Goal: Find contact information: Obtain details needed to contact an individual or organization

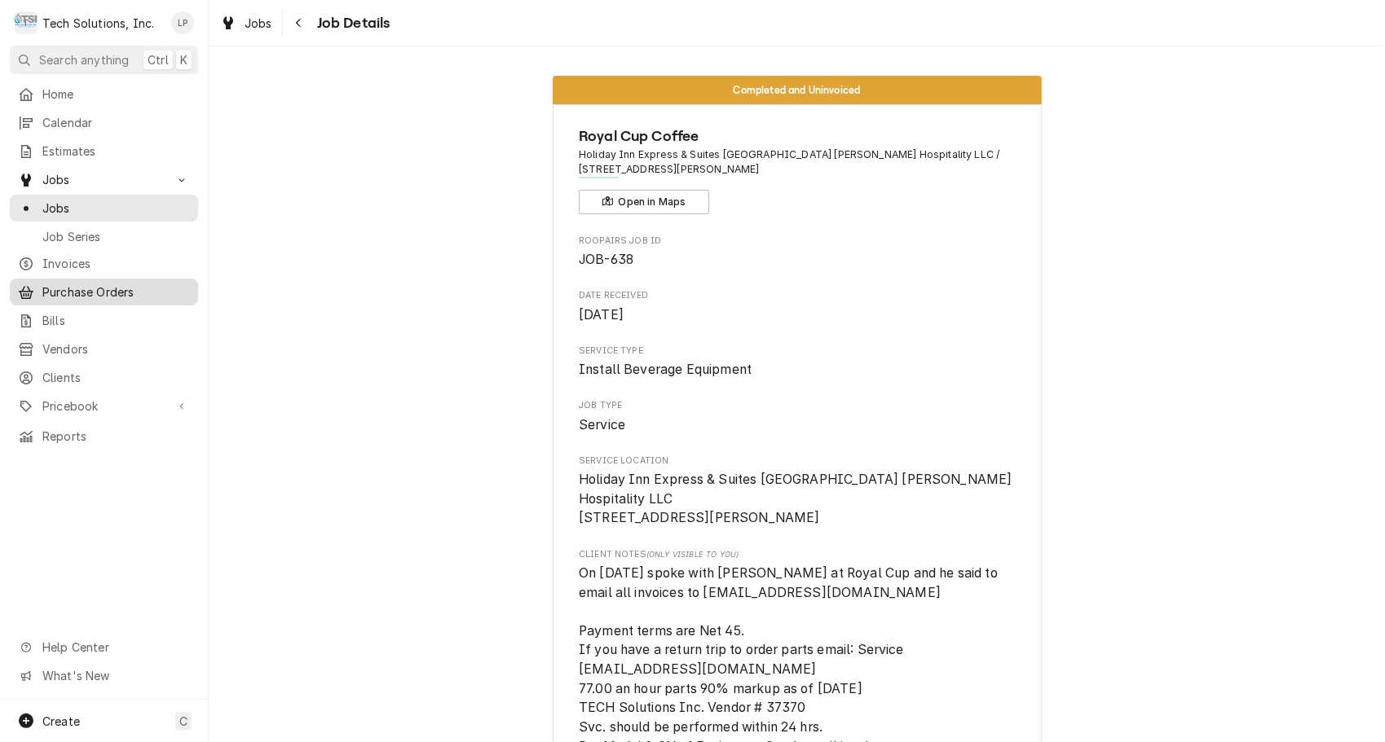
scroll to position [2625, 0]
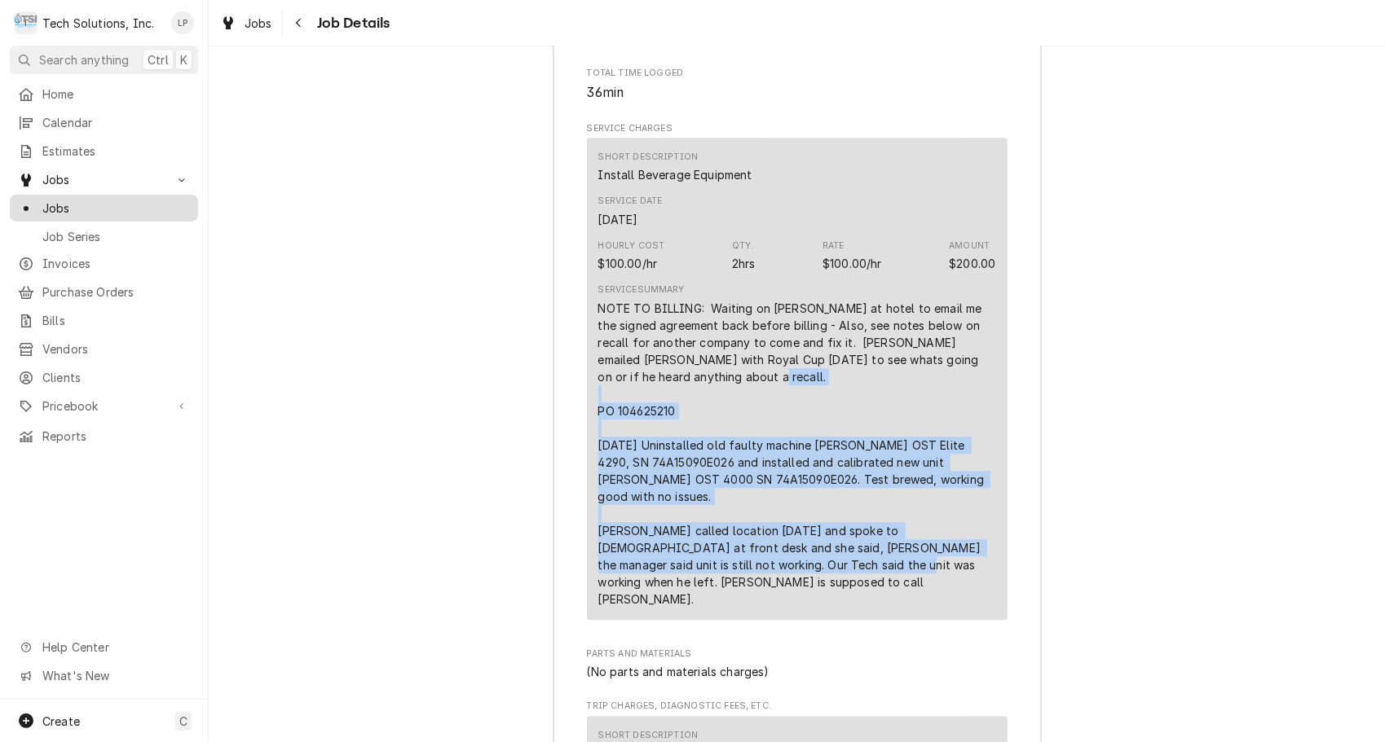
click at [59, 207] on span "Jobs" at bounding box center [115, 208] width 147 height 17
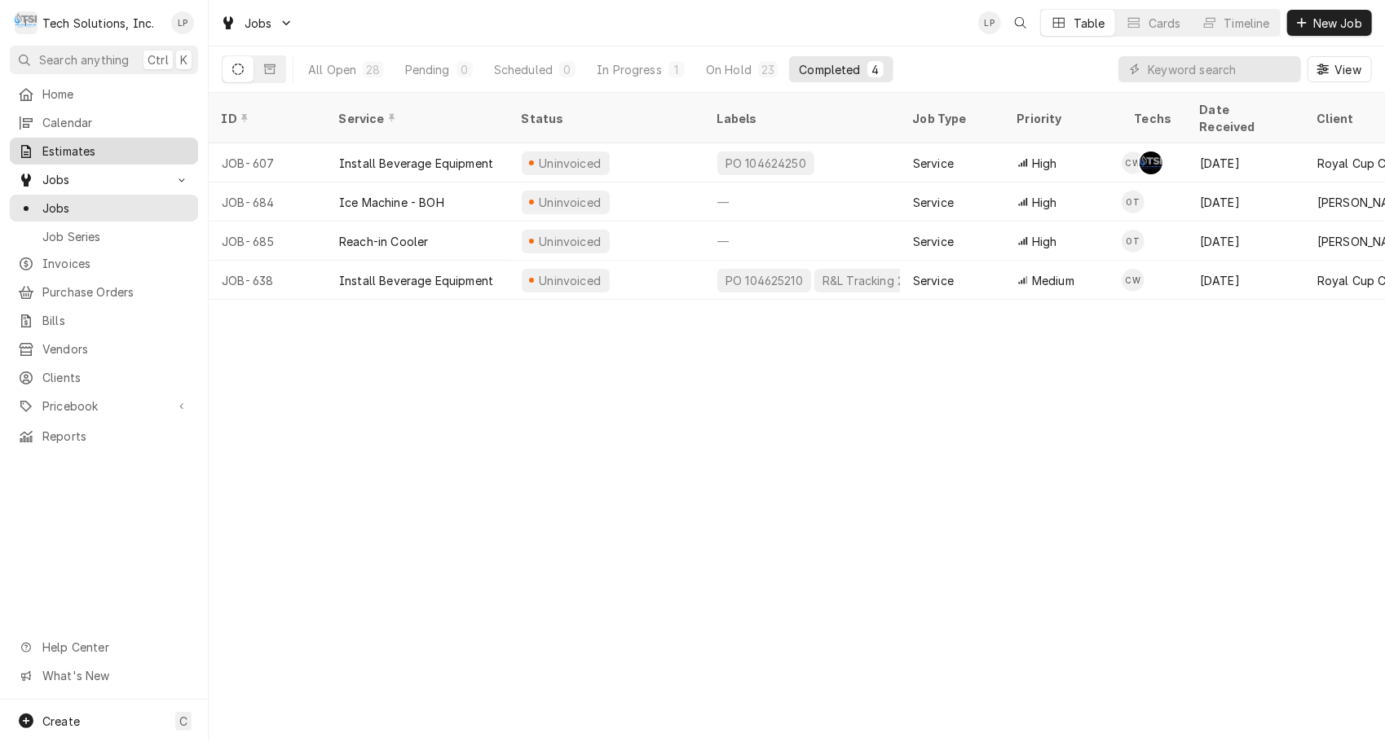
click at [71, 149] on span "Estimates" at bounding box center [115, 151] width 147 height 17
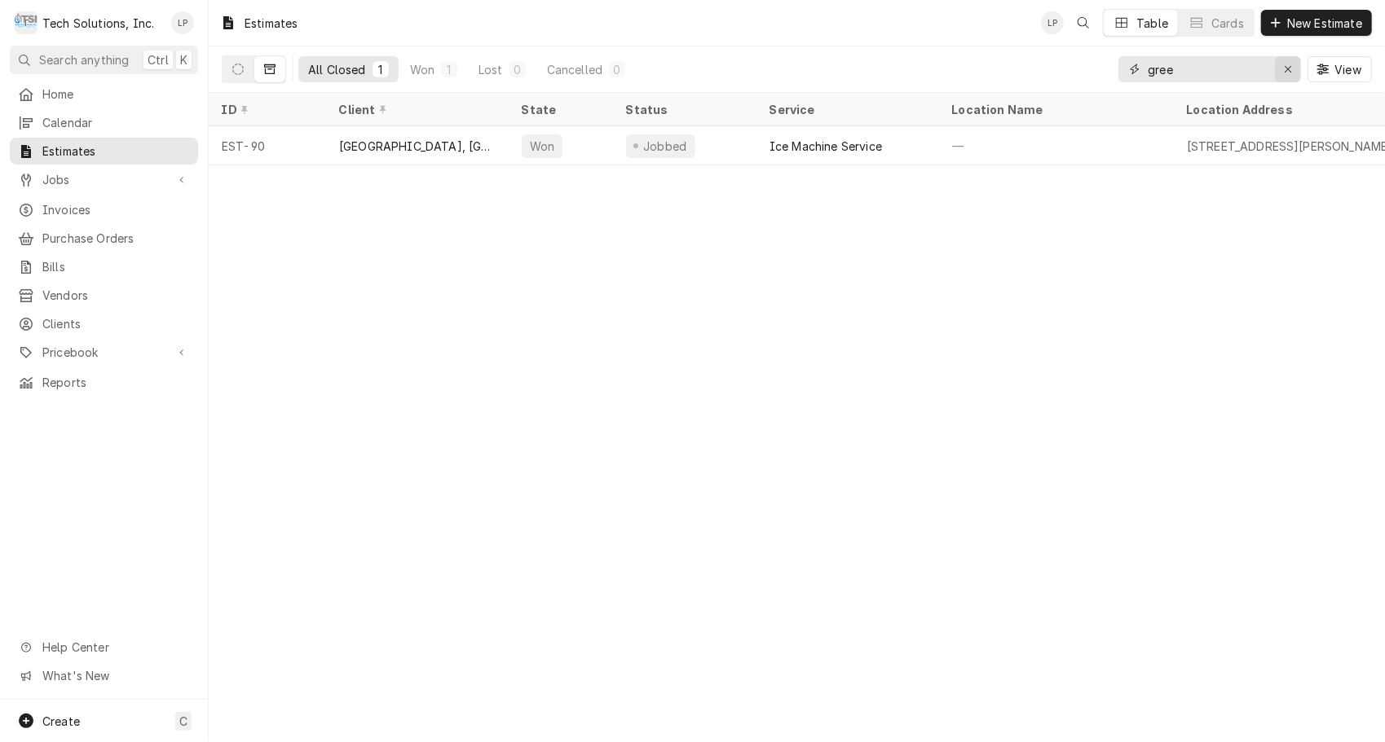
click at [1292, 73] on div "Erase input" at bounding box center [1287, 69] width 16 height 16
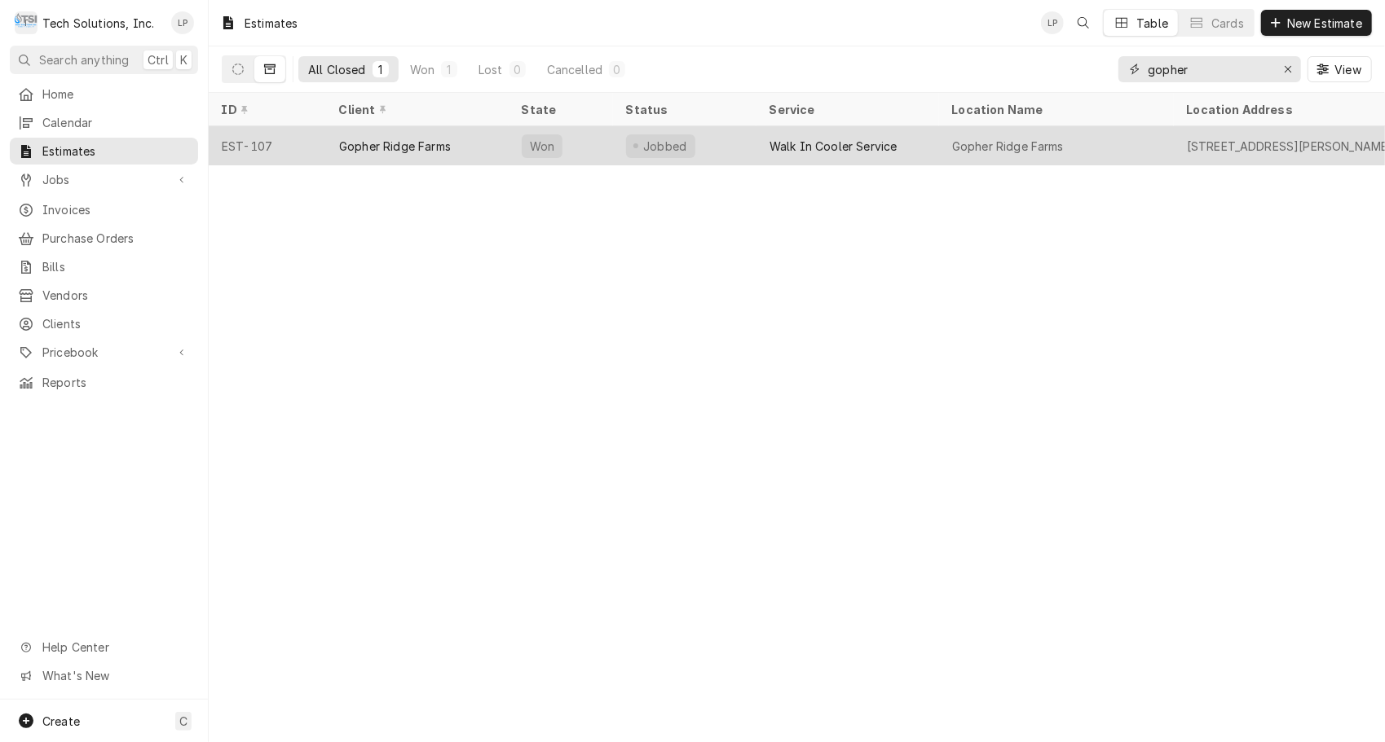
type input "gopher"
click at [430, 143] on div "Gopher Ridge Farms" at bounding box center [395, 146] width 112 height 17
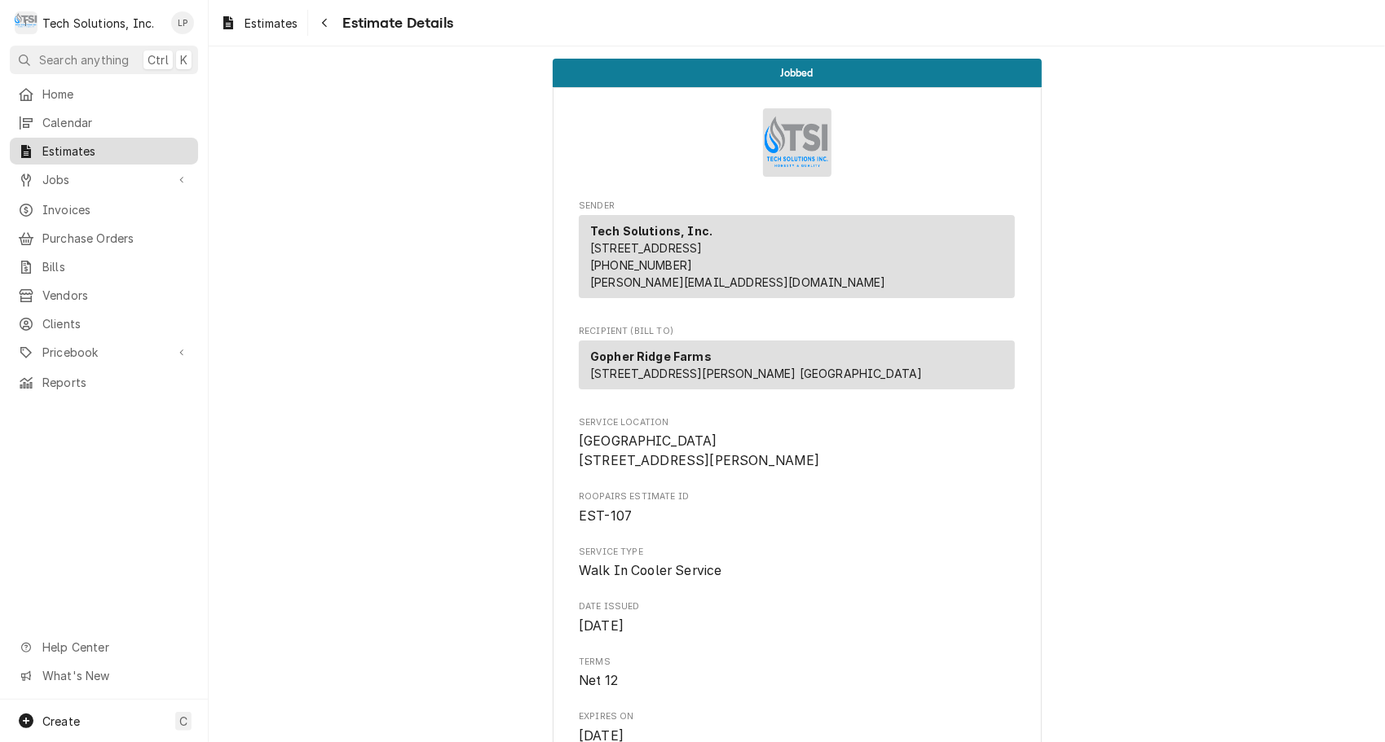
click at [68, 143] on span "Estimates" at bounding box center [115, 151] width 147 height 17
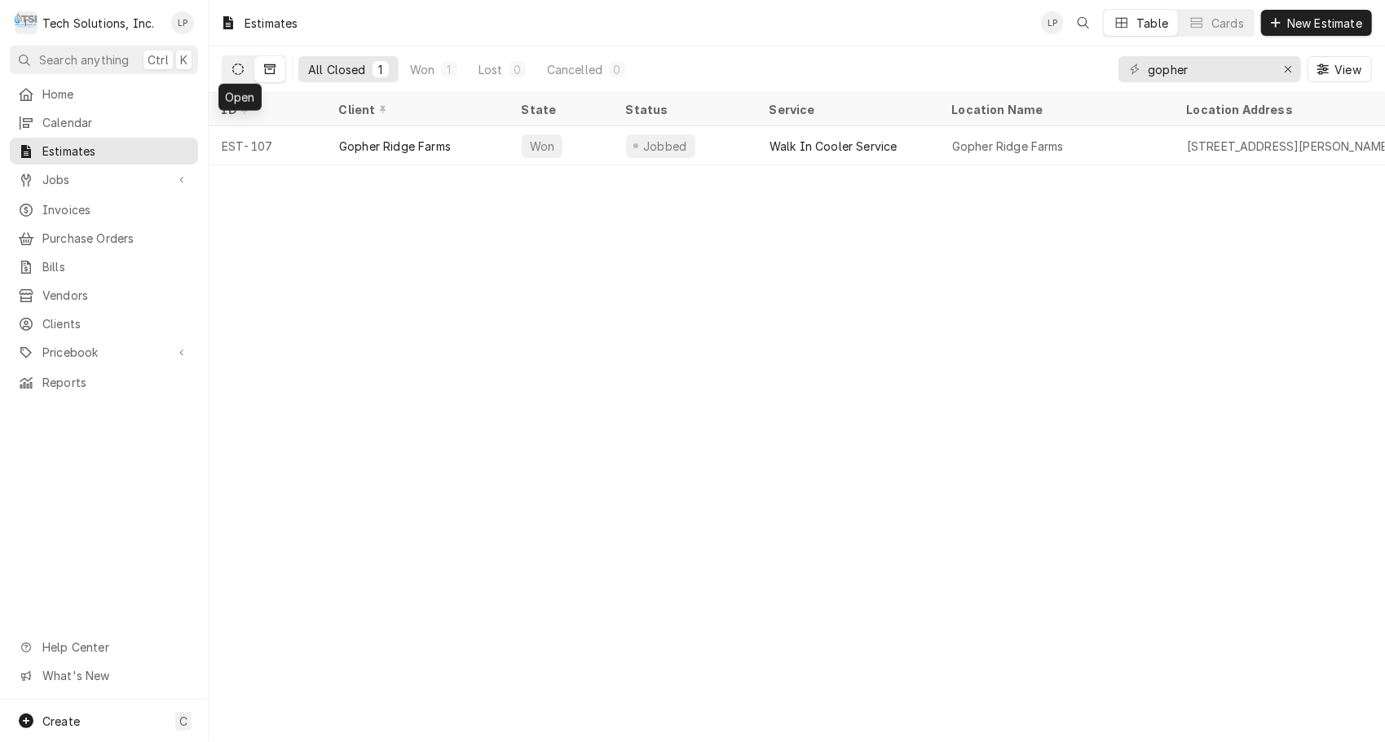
click at [232, 68] on icon "Dynamic Content Wrapper" at bounding box center [237, 69] width 11 height 11
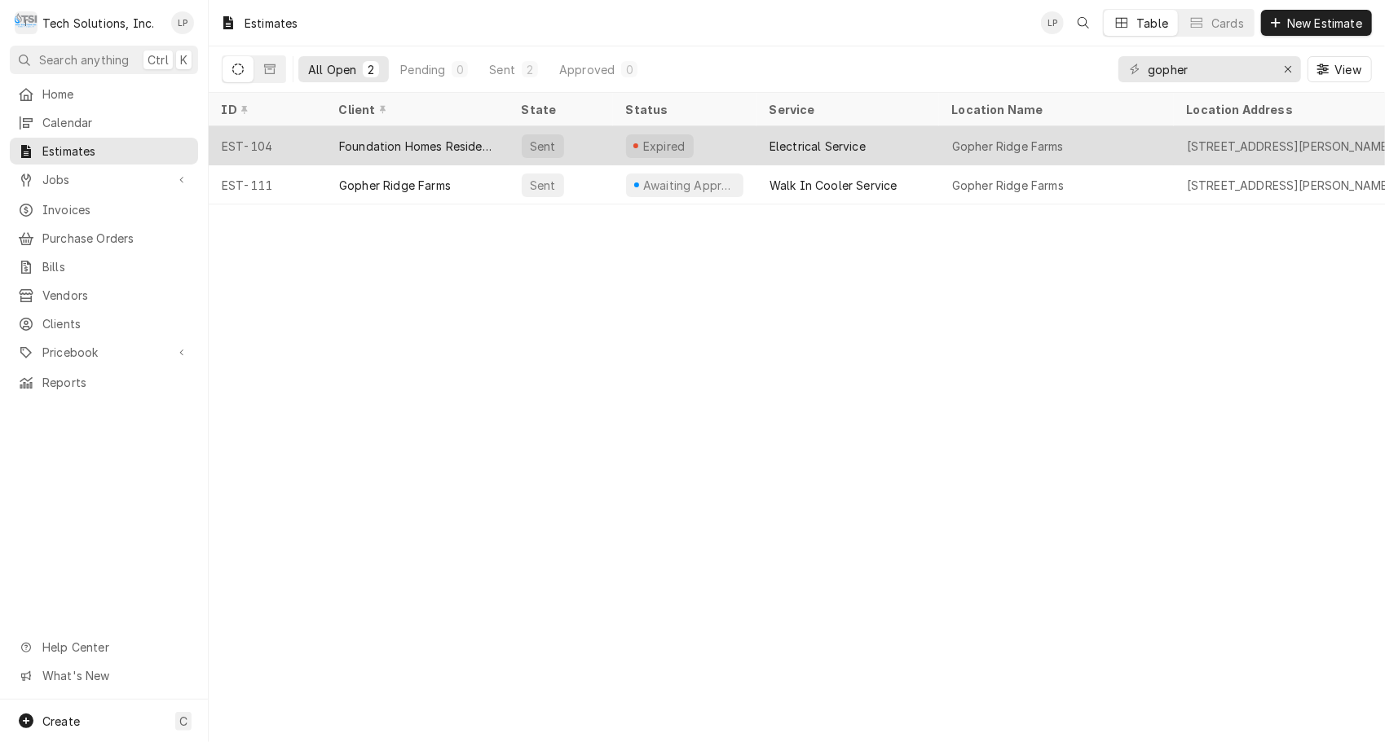
click at [373, 144] on div "Foundation Homes Residential, LLC" at bounding box center [417, 146] width 156 height 17
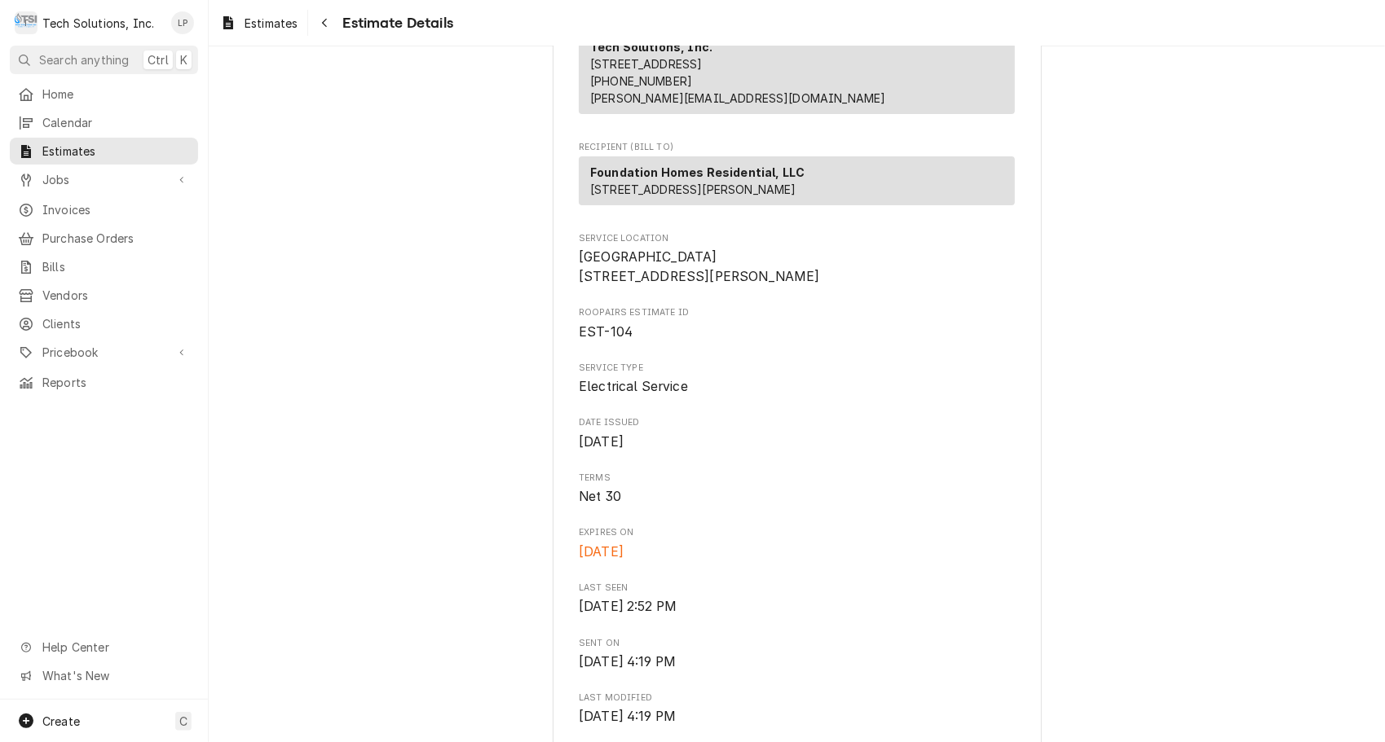
scroll to position [189, 0]
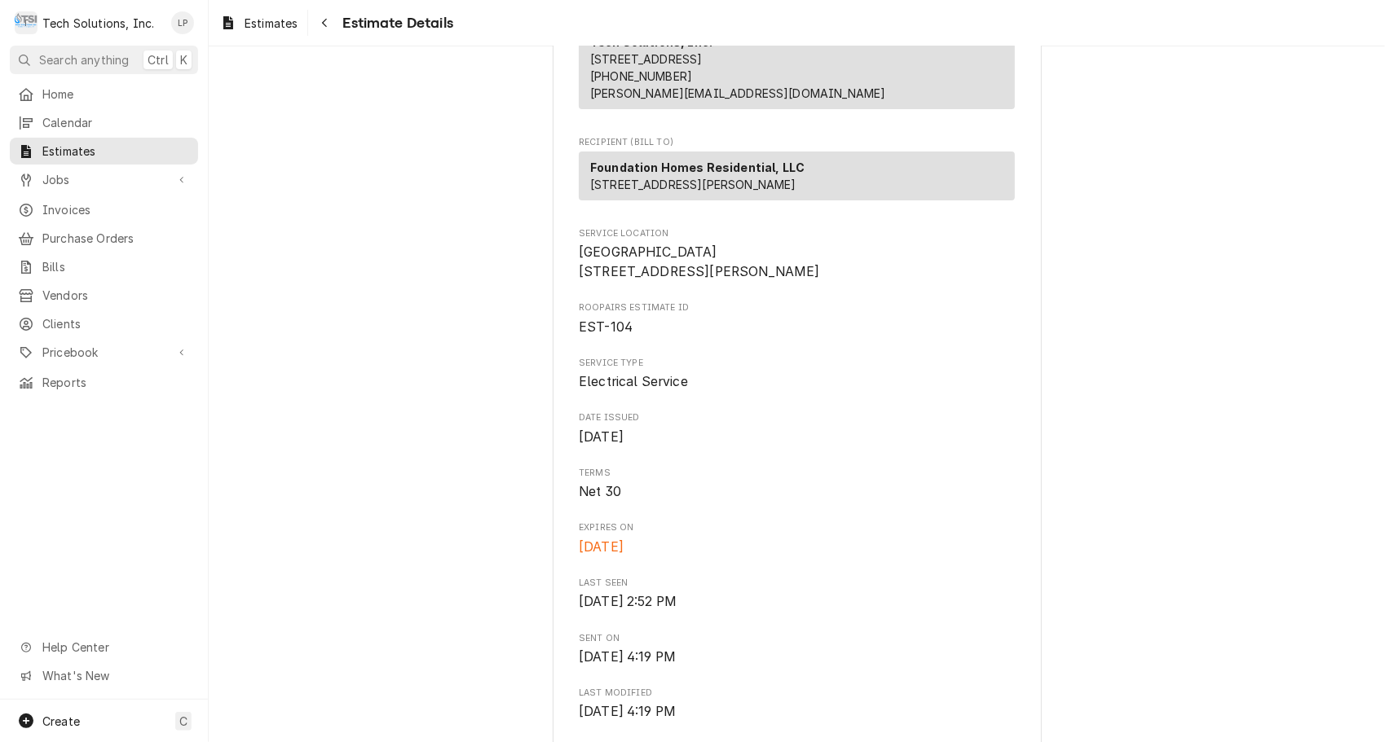
click at [840, 337] on span "EST-104" at bounding box center [797, 328] width 436 height 20
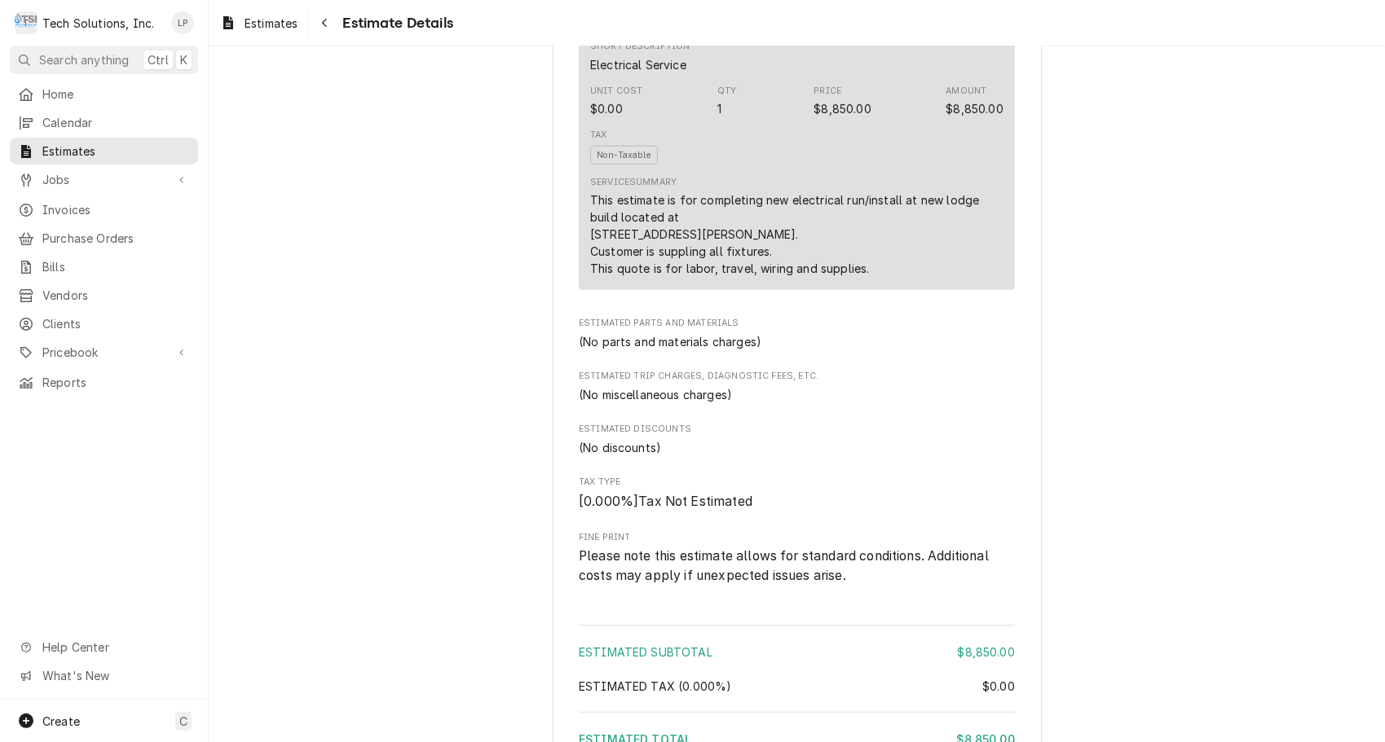
scroll to position [981, 0]
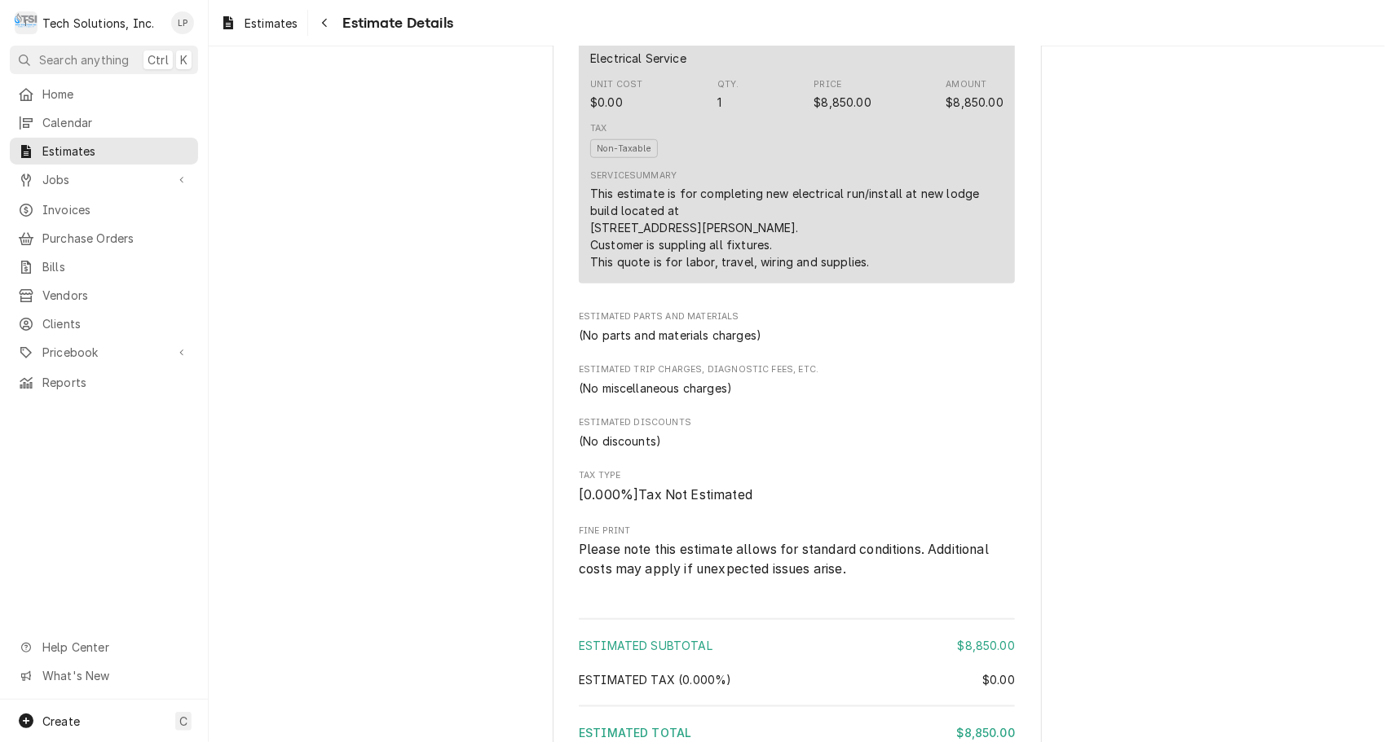
click at [988, 344] on div "(No parts and materials charges)" at bounding box center [797, 335] width 436 height 17
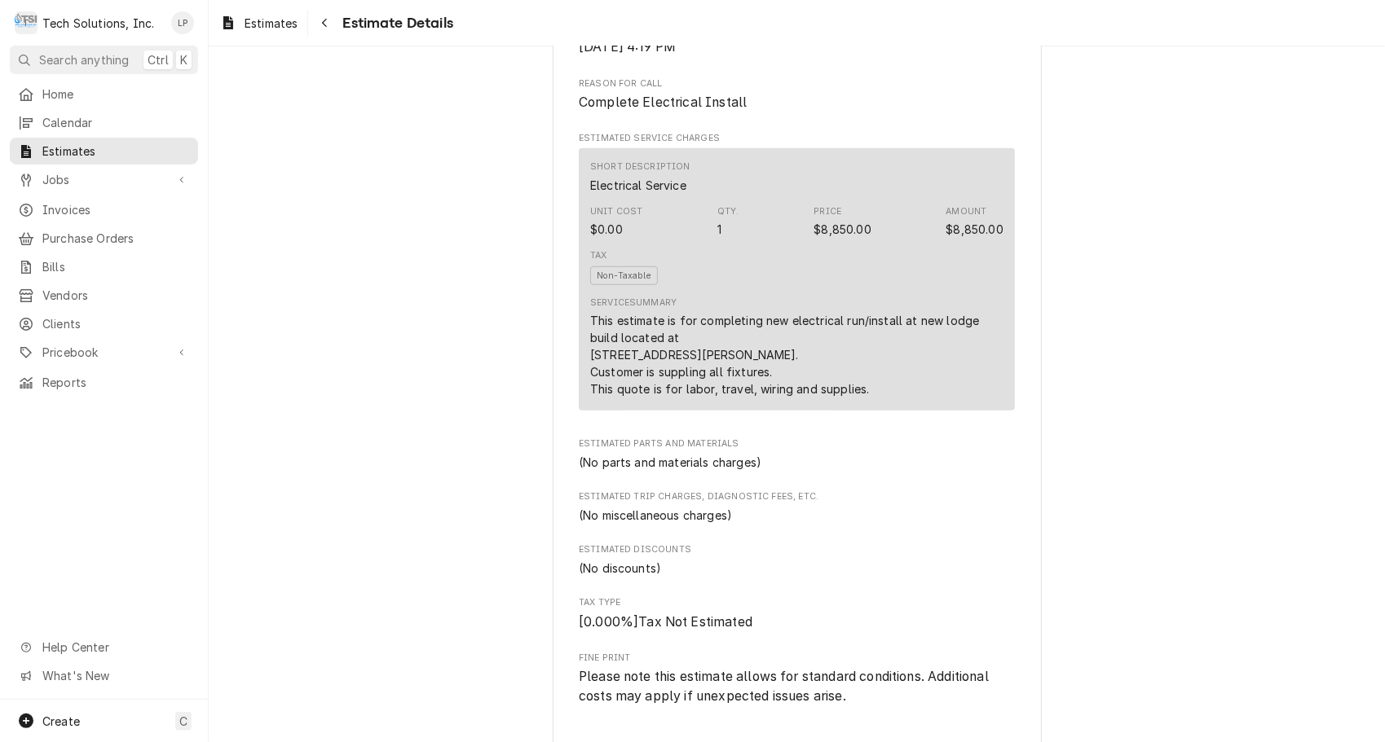
scroll to position [862, 0]
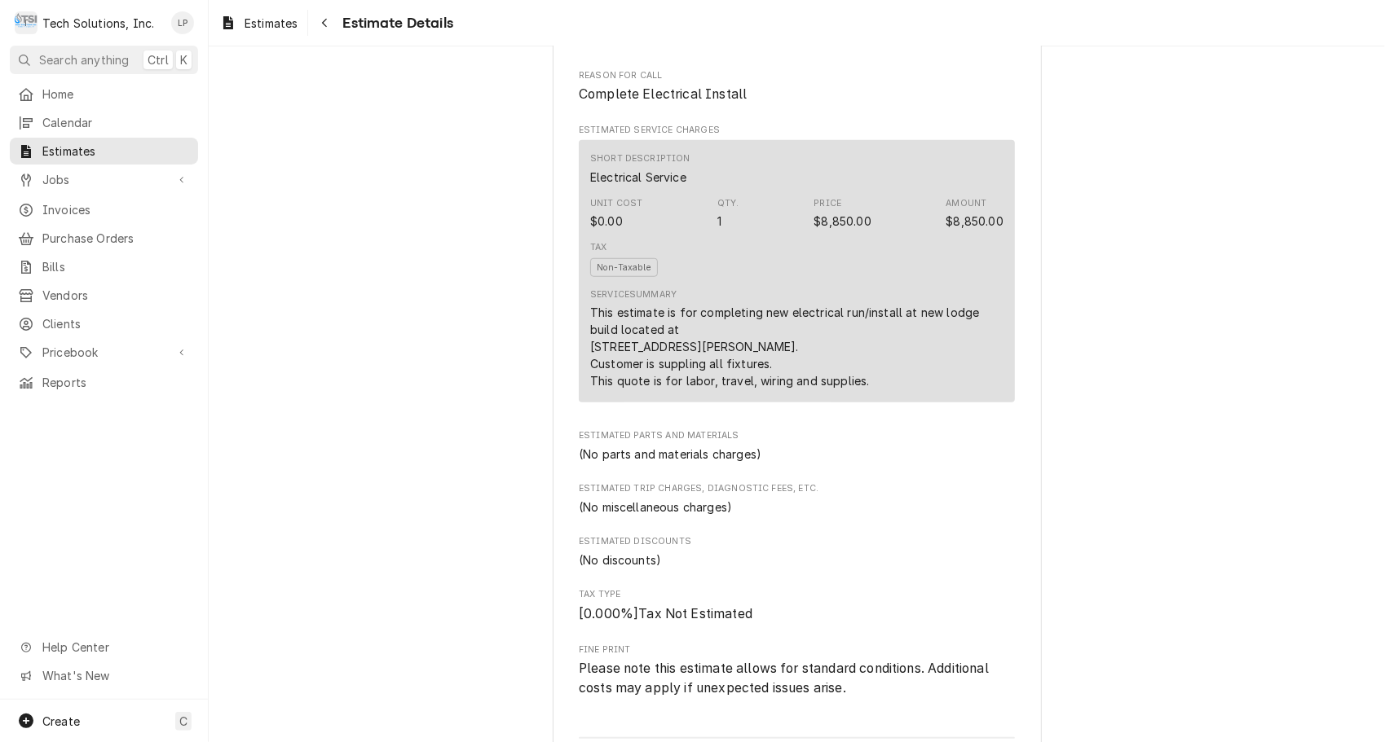
click at [1004, 569] on div "(No discounts)" at bounding box center [797, 560] width 436 height 17
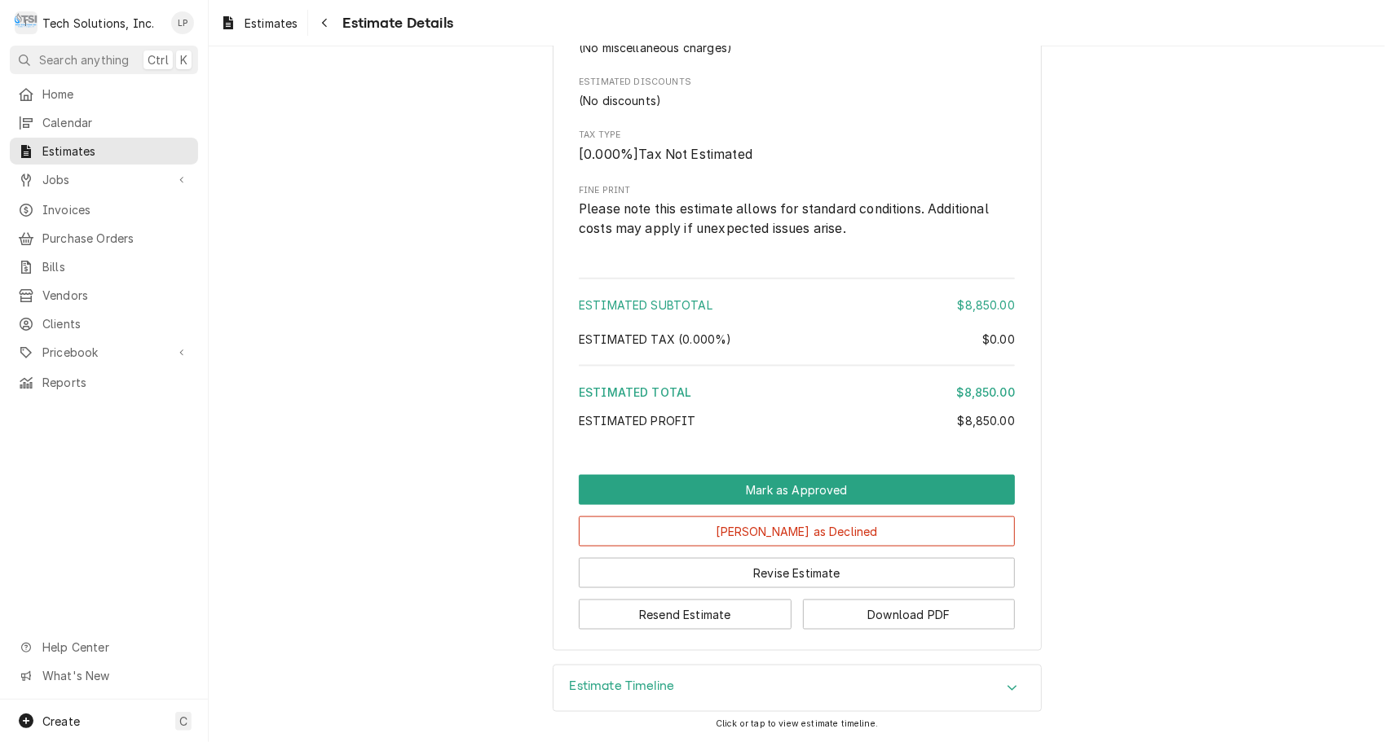
scroll to position [1374, 0]
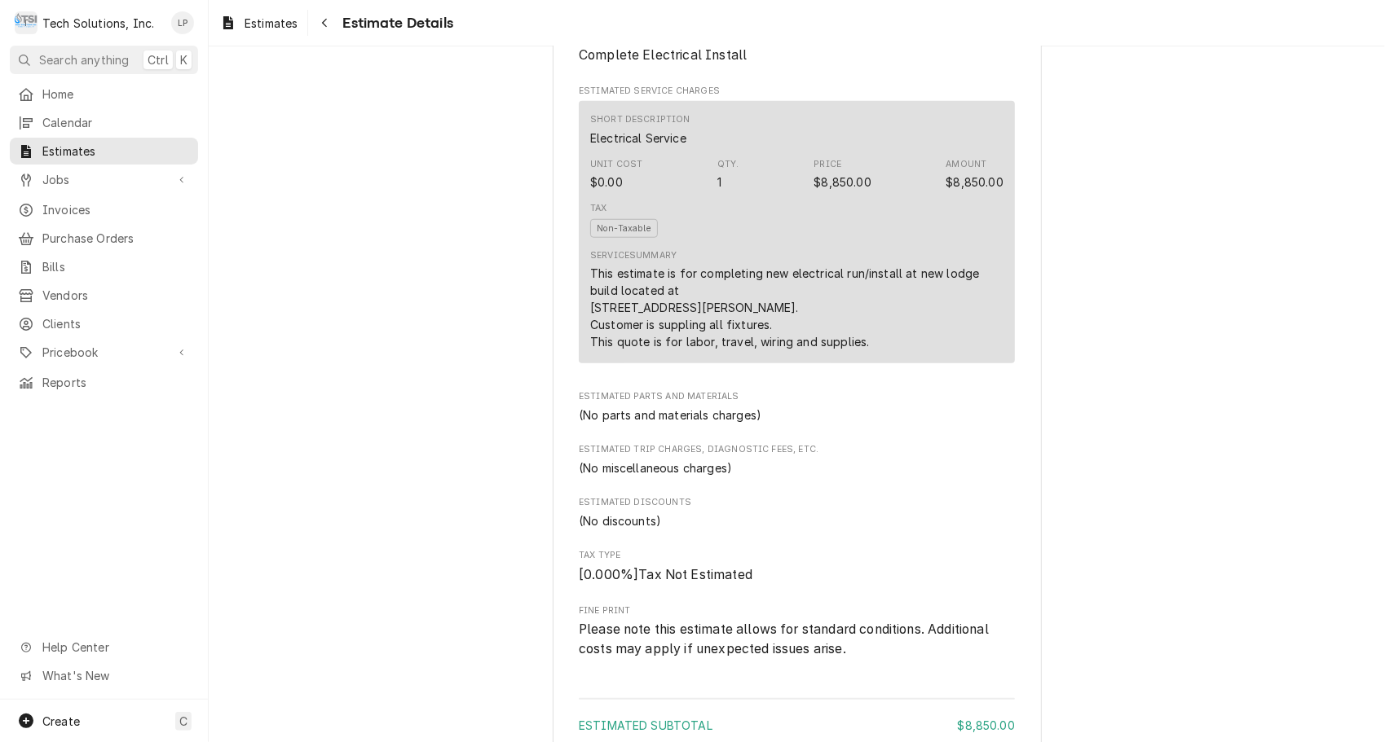
scroll to position [892, 0]
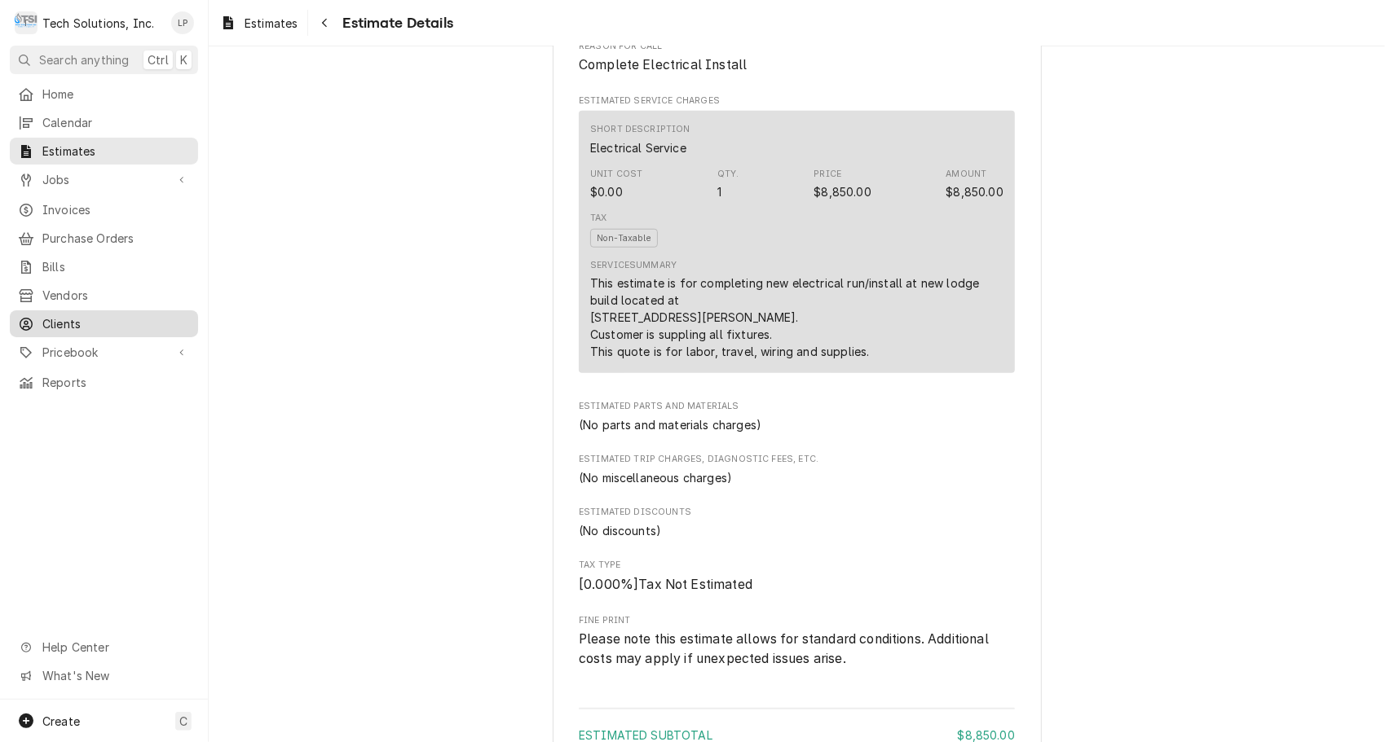
click at [73, 319] on span "Clients" at bounding box center [115, 323] width 147 height 17
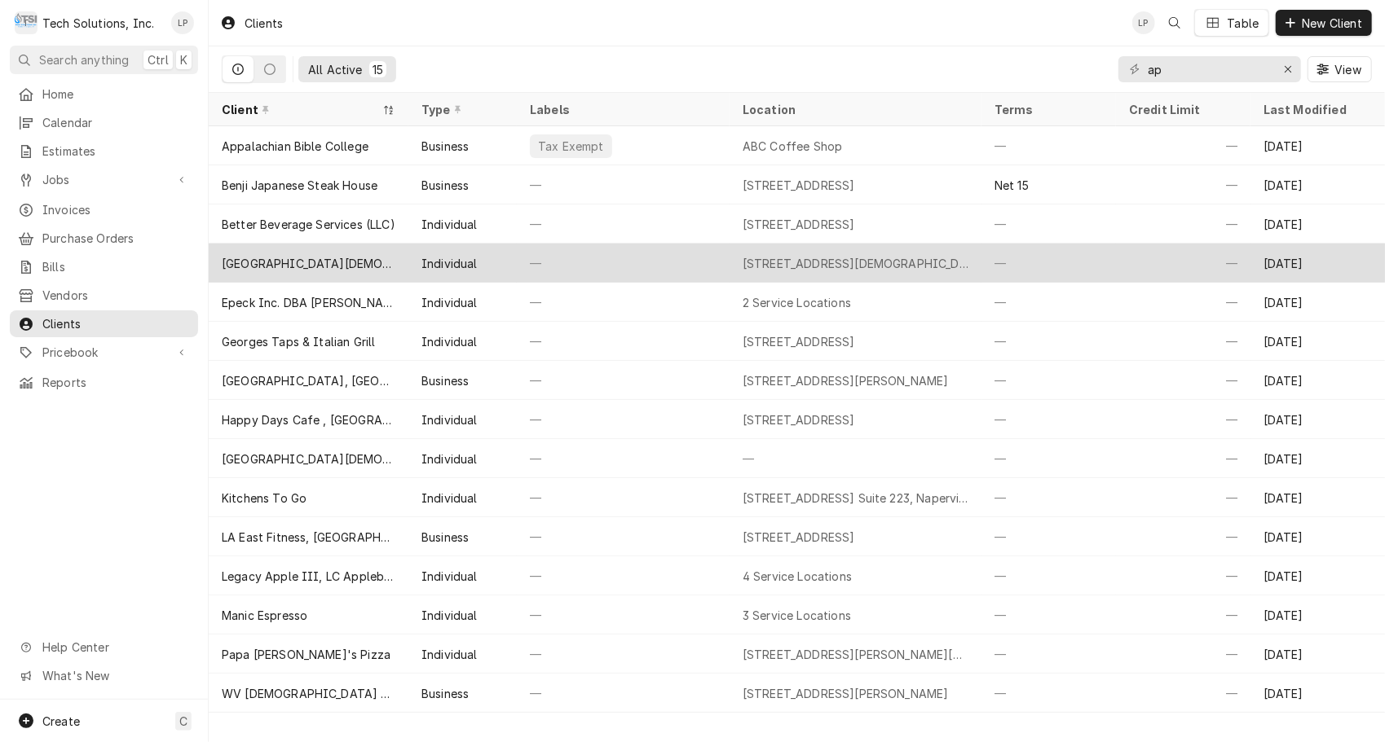
click at [333, 255] on div "[GEOGRAPHIC_DATA][DEMOGRAPHIC_DATA]" at bounding box center [309, 263] width 174 height 17
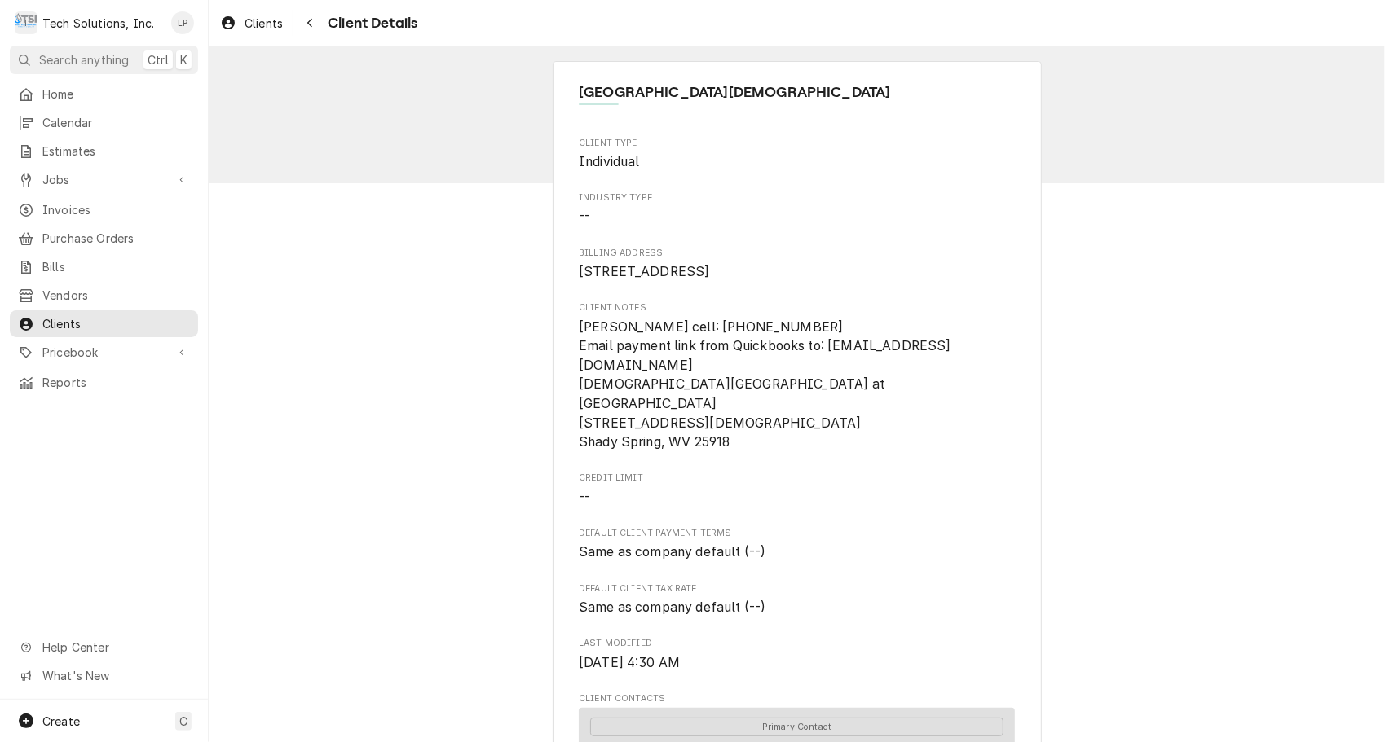
click at [1112, 509] on div "Crab Orchard Baptist Church Client Type Individual Industry Type -- Billing Add…" at bounding box center [797, 658] width 1176 height 1224
click at [1095, 588] on div "Crab Orchard Baptist Church Client Type Individual Industry Type -- Billing Add…" at bounding box center [797, 658] width 1176 height 1224
click at [1041, 561] on div "Crab Orchard Baptist Church Client Type Individual Industry Type -- Billing Add…" at bounding box center [797, 658] width 1176 height 1224
click at [868, 667] on div "Client Type Individual Industry Type -- Billing Address PO Box 446 Crab Orchard…" at bounding box center [797, 571] width 436 height 868
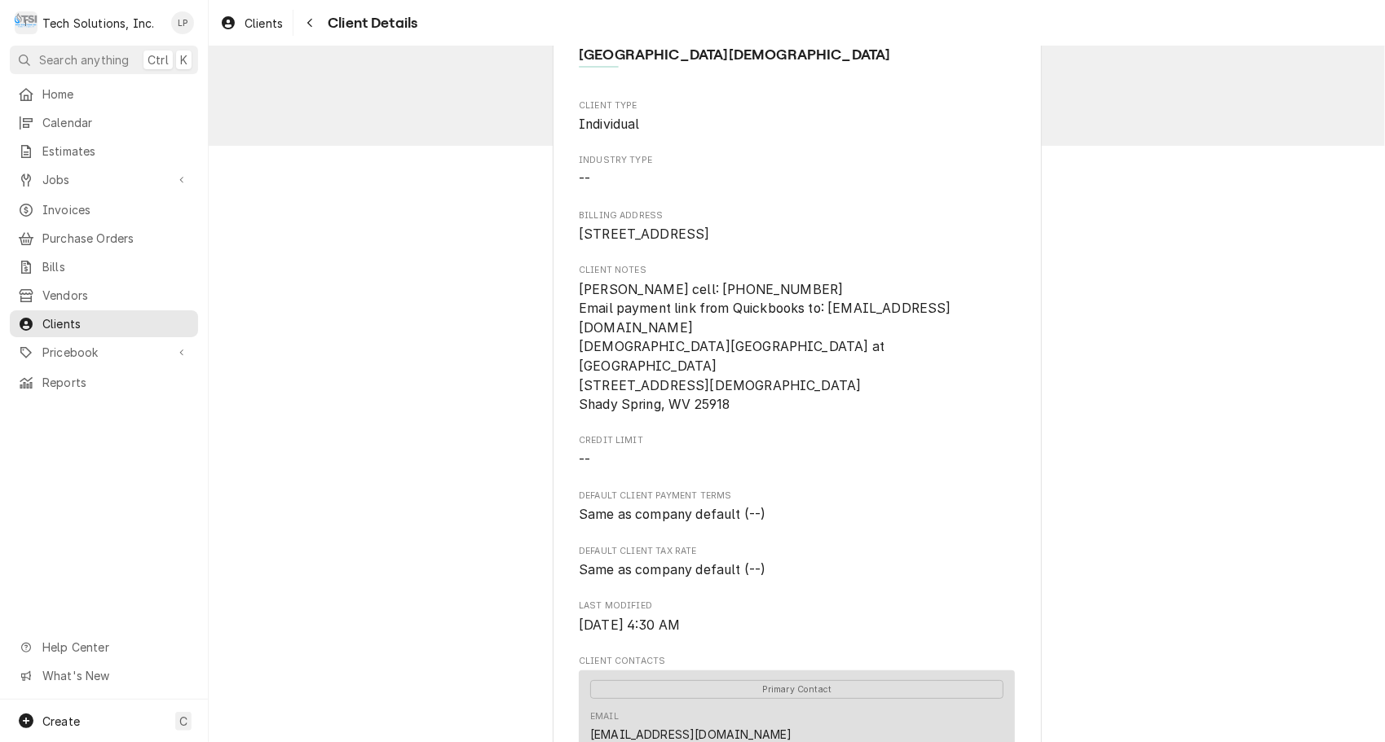
scroll to position [37, 0]
drag, startPoint x: 822, startPoint y: 326, endPoint x: 971, endPoint y: 333, distance: 149.3
click at [951, 333] on span "Sarita Becketts cell: 304-573-7249 Email payment link from Quickbooks to: dean_…" at bounding box center [765, 348] width 372 height 131
drag, startPoint x: 971, startPoint y: 333, endPoint x: 955, endPoint y: 324, distance: 19.0
copy span "dean_sarita@yahoo.com"
